Goal: Navigation & Orientation: Find specific page/section

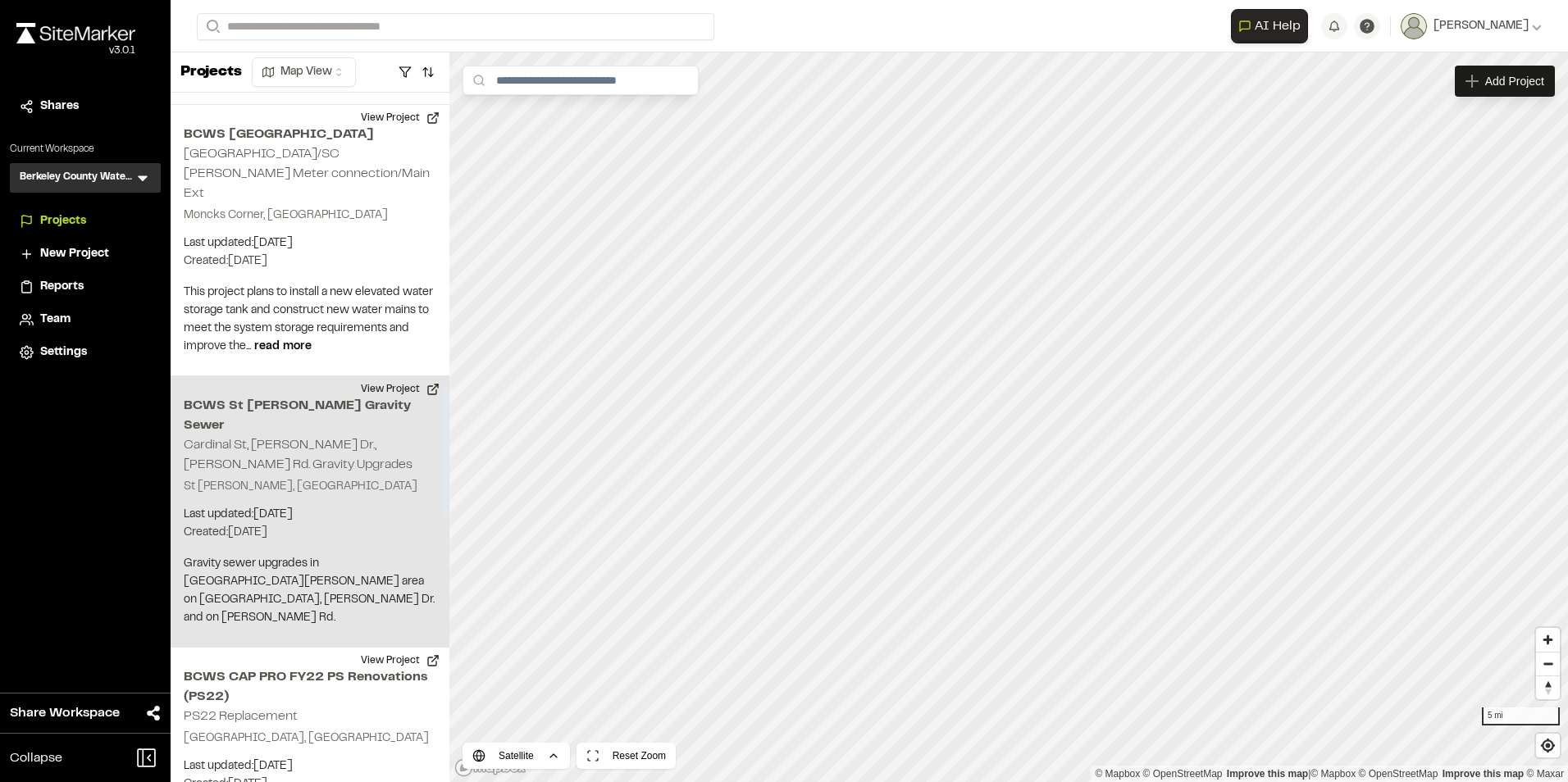
scroll to position [1558, 0]
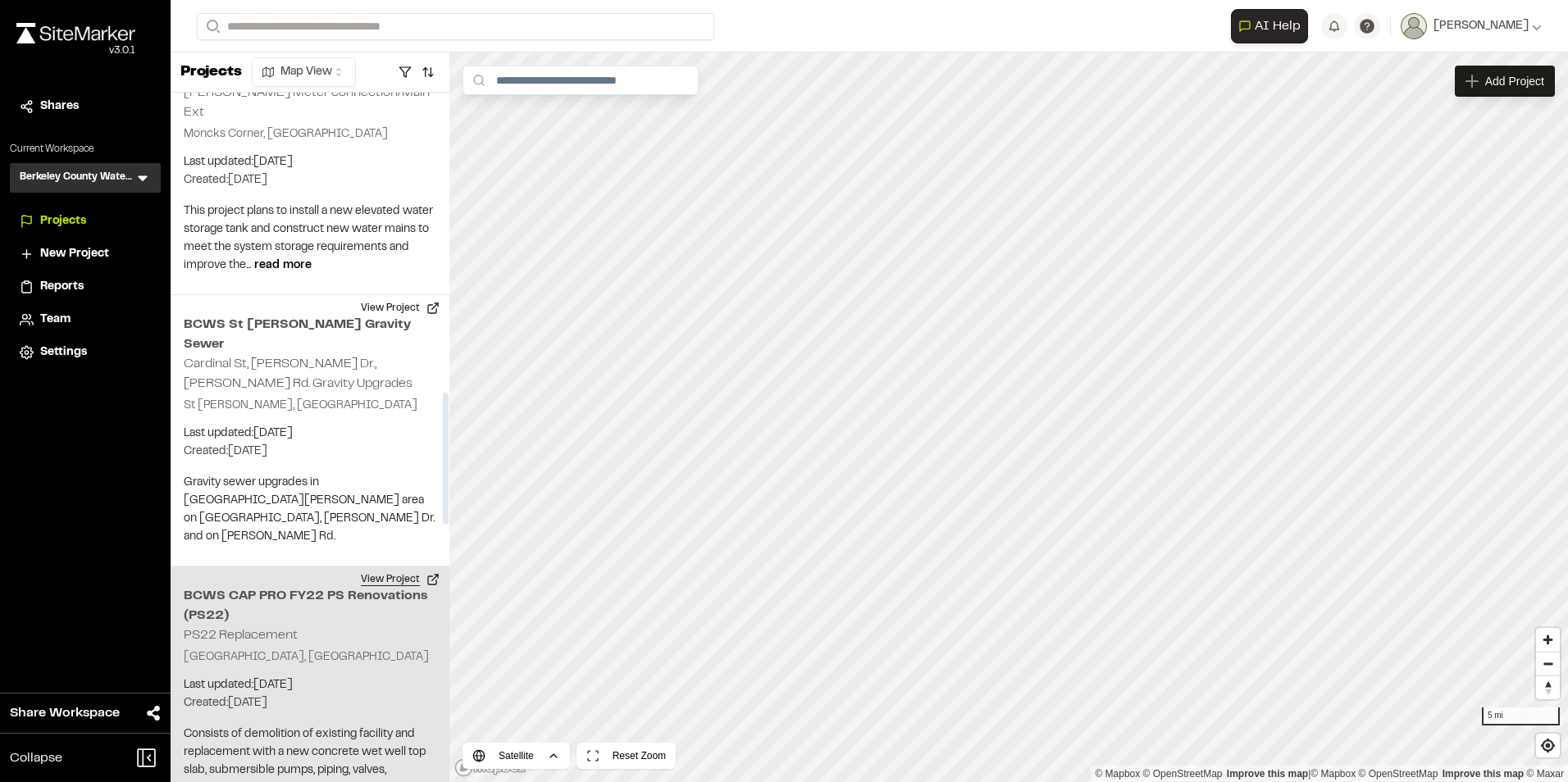
click at [386, 567] on button "View Project" at bounding box center [400, 580] width 99 height 26
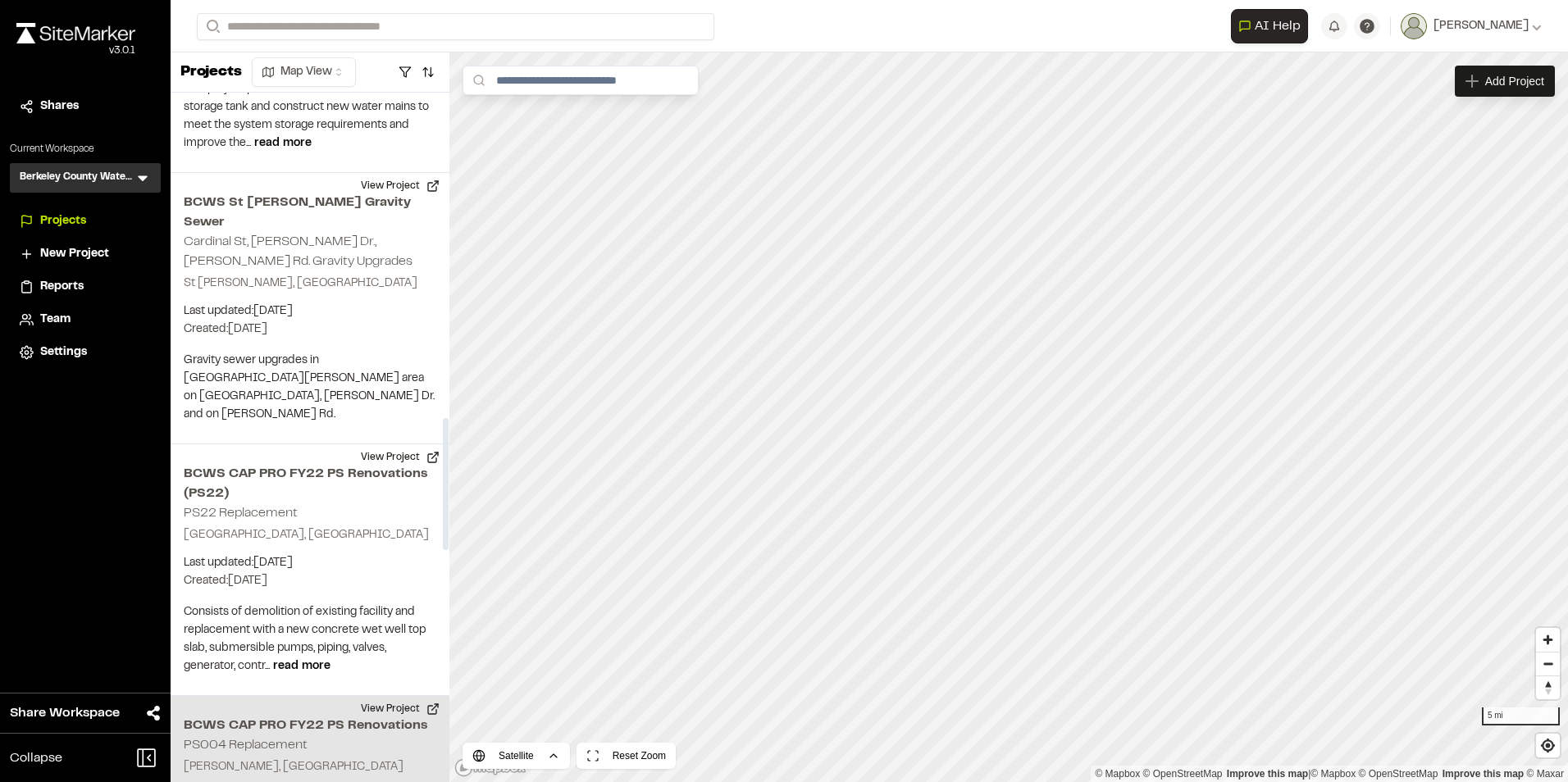
scroll to position [1722, 0]
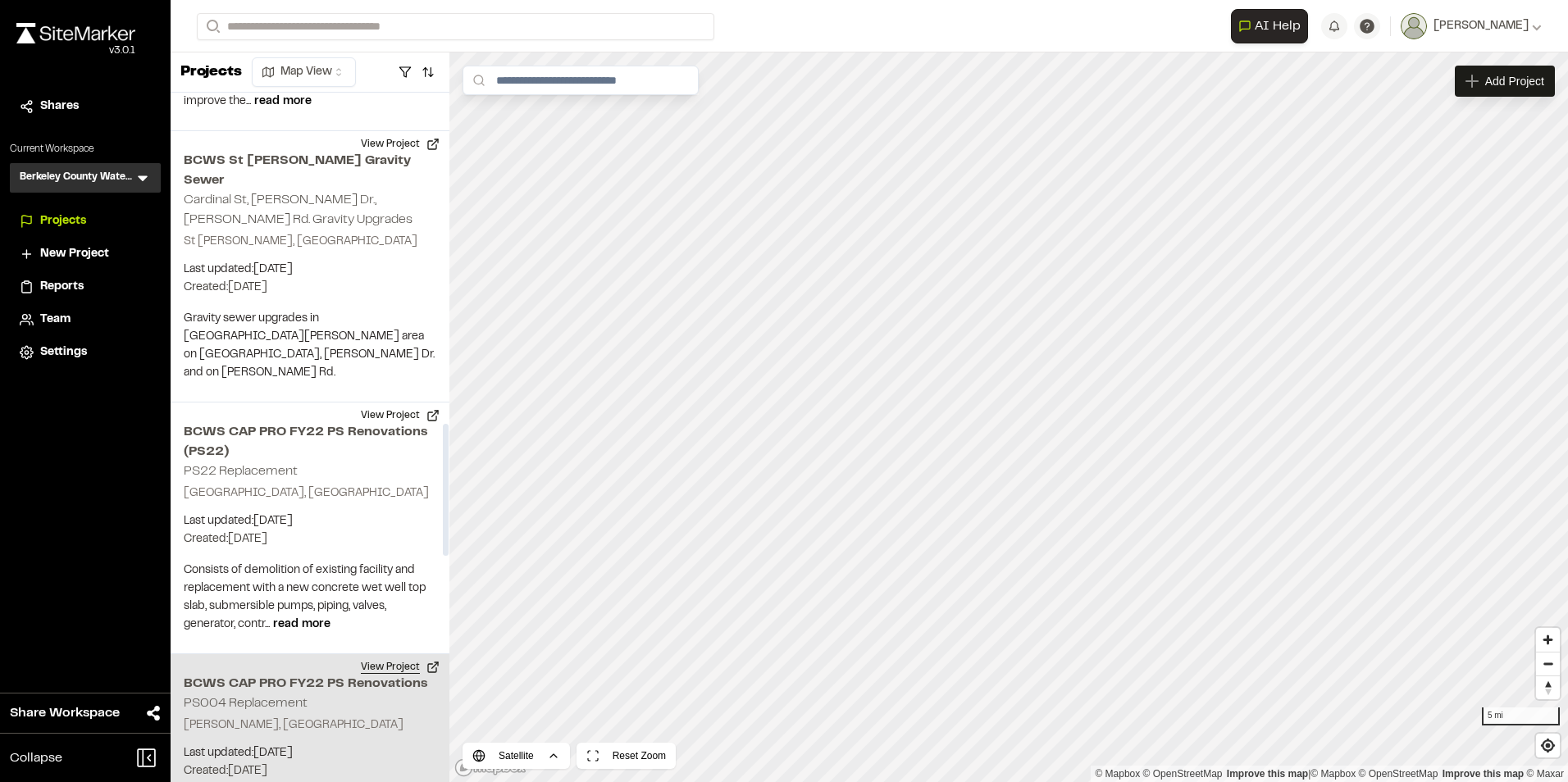
click at [388, 655] on button "View Project" at bounding box center [400, 668] width 99 height 26
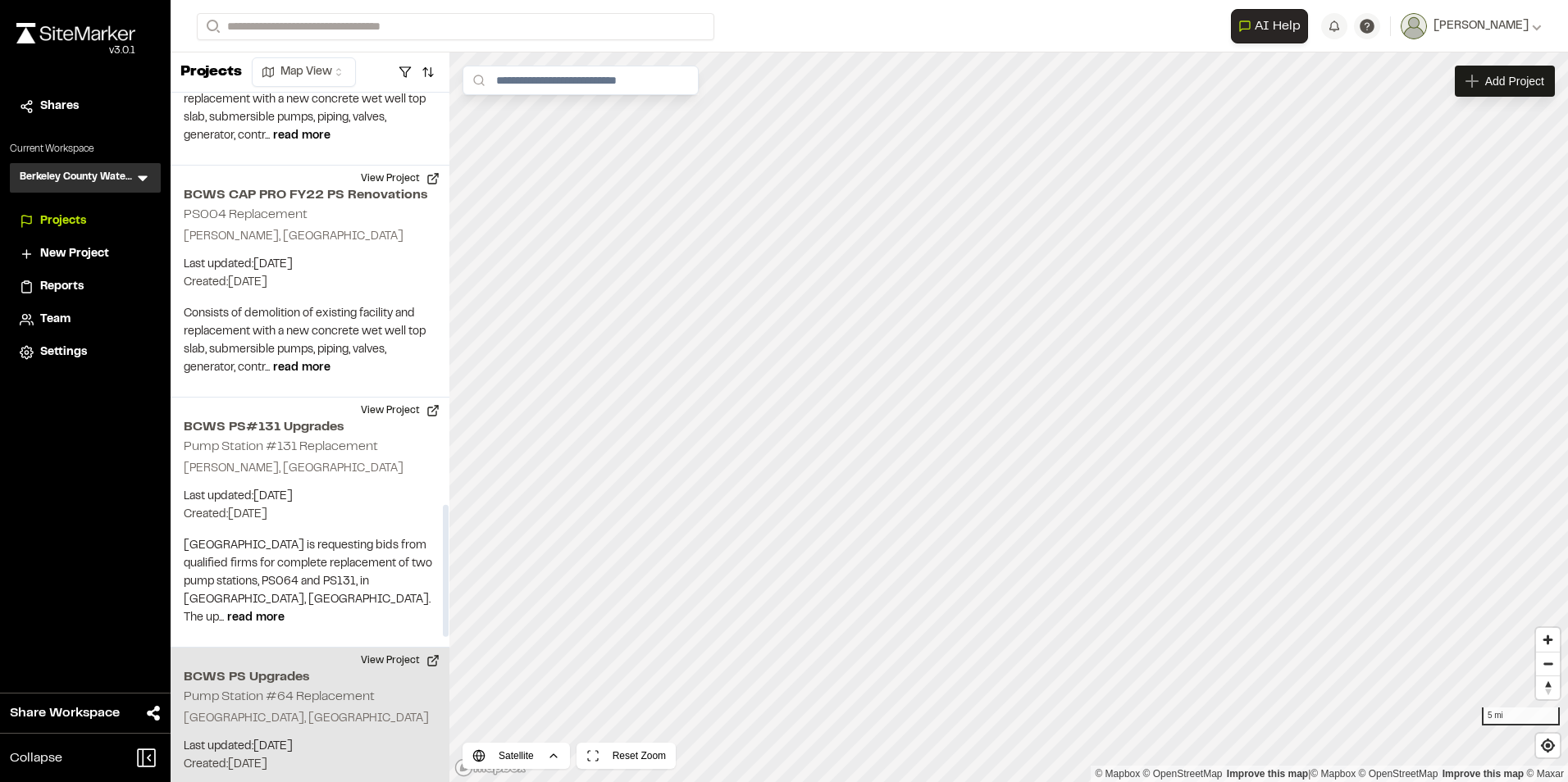
scroll to position [2296, 0]
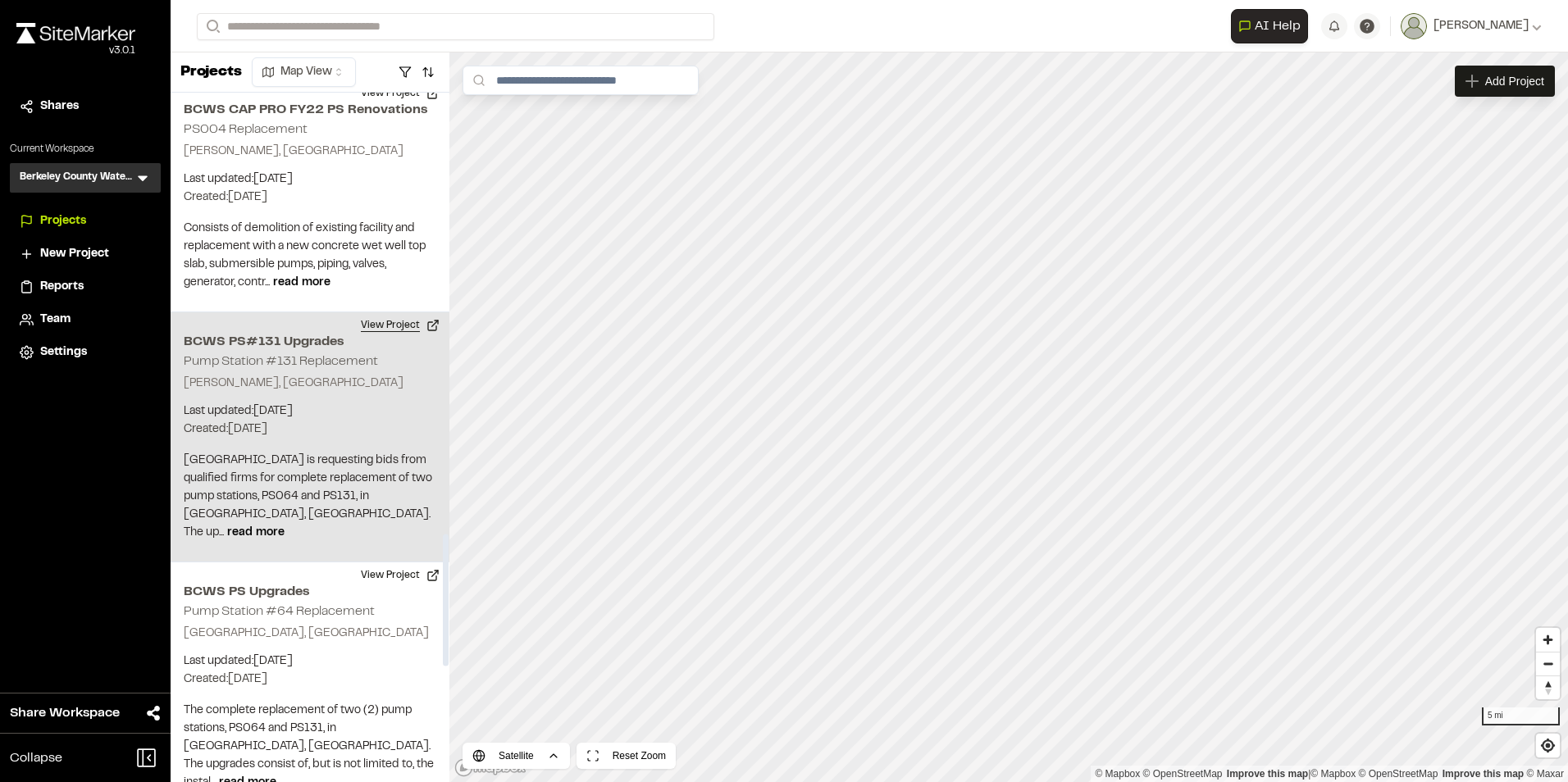
click at [379, 312] on button "View Project" at bounding box center [400, 325] width 99 height 26
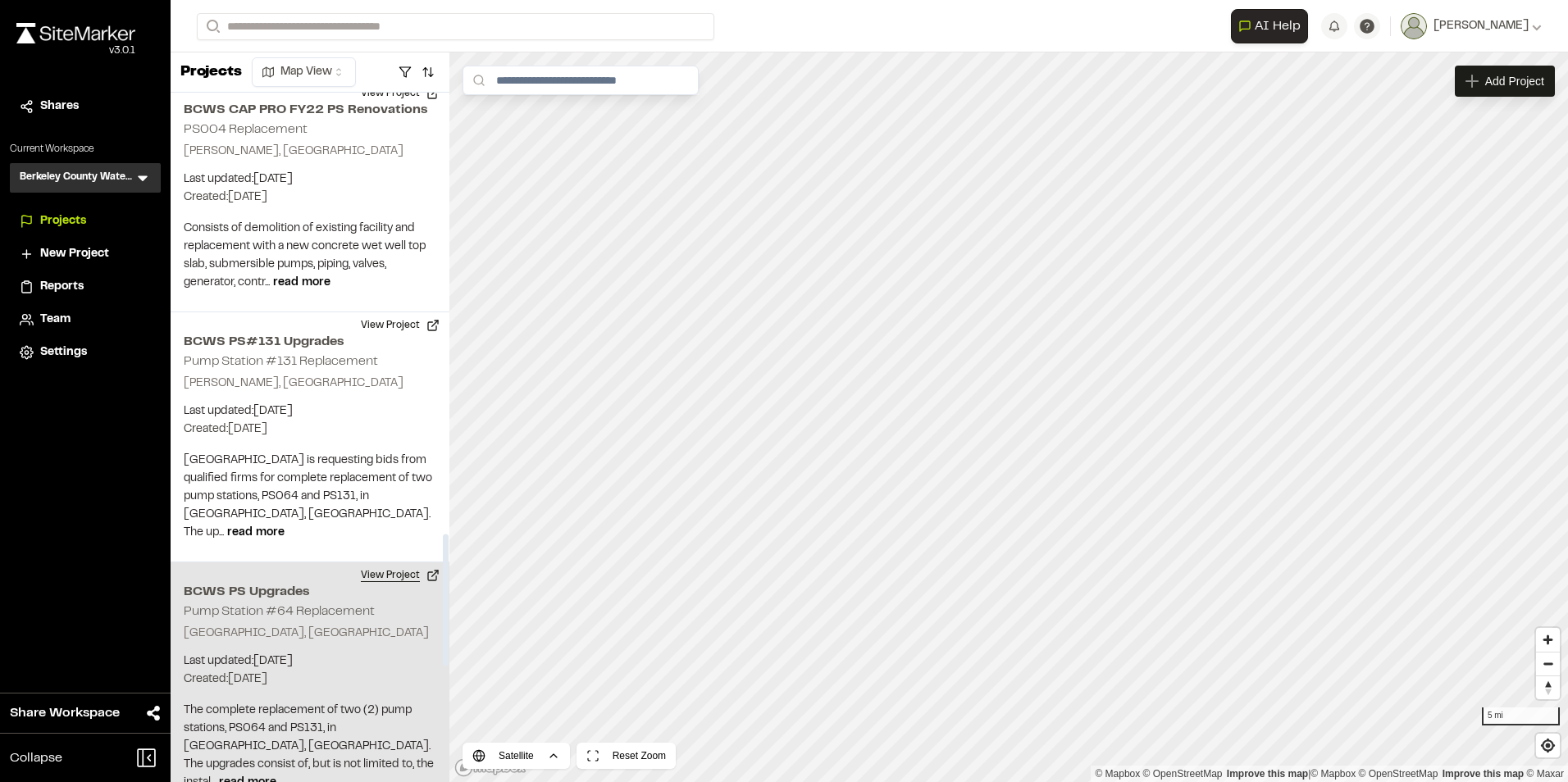
click at [378, 562] on button "View Project" at bounding box center [400, 575] width 99 height 26
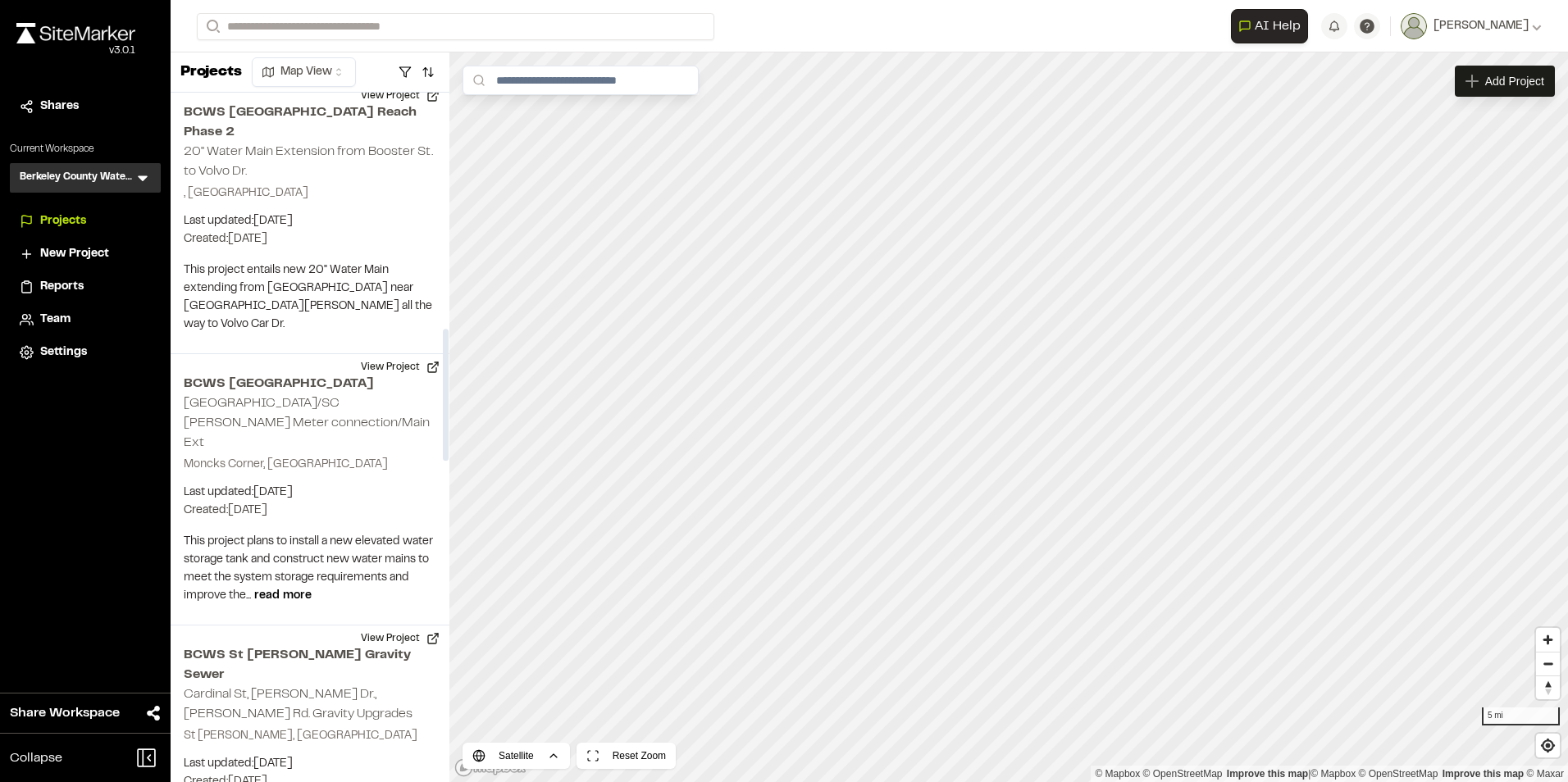
scroll to position [1149, 0]
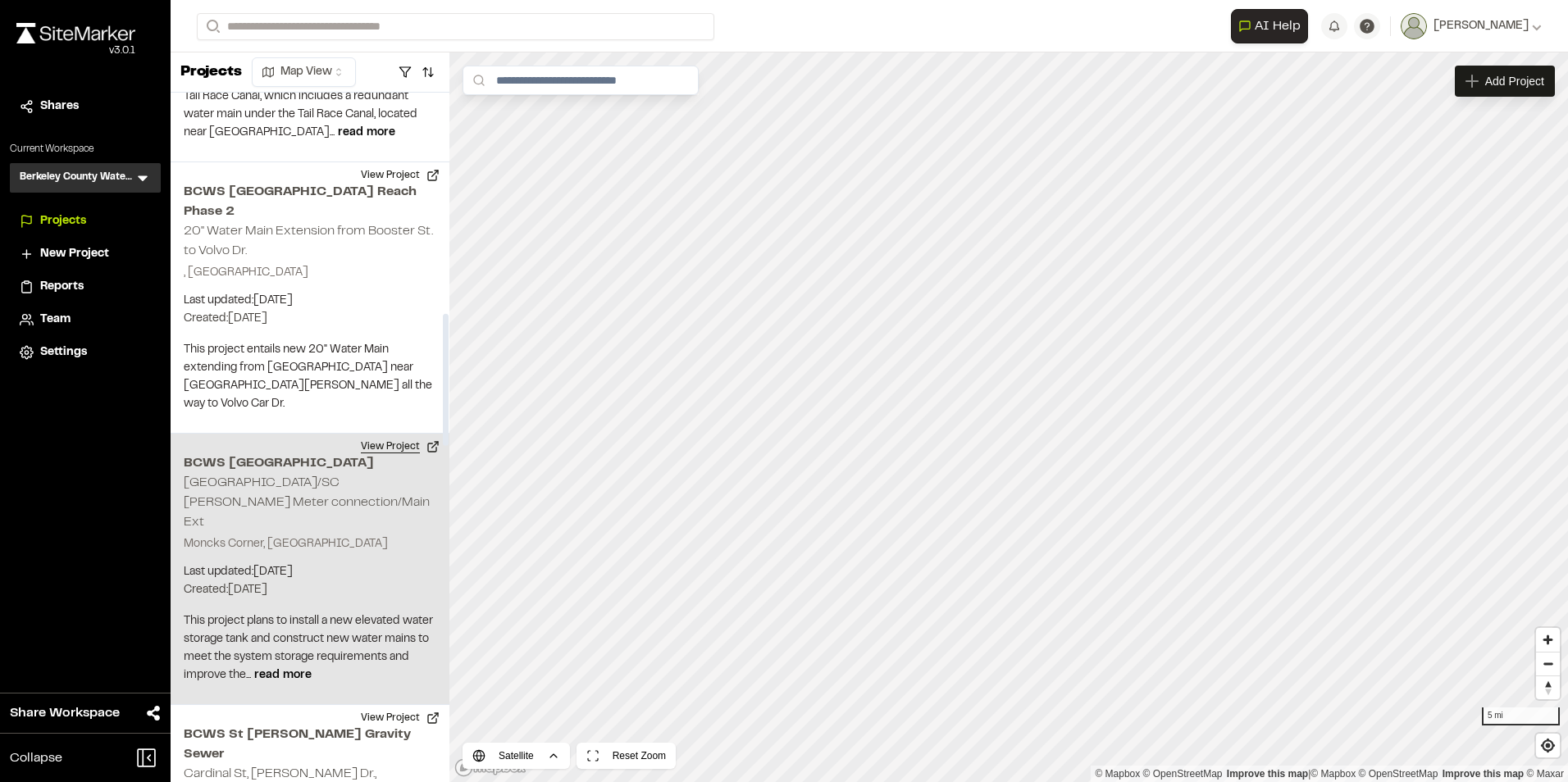
click at [378, 434] on button "View Project" at bounding box center [400, 447] width 99 height 26
